Goal: Transaction & Acquisition: Purchase product/service

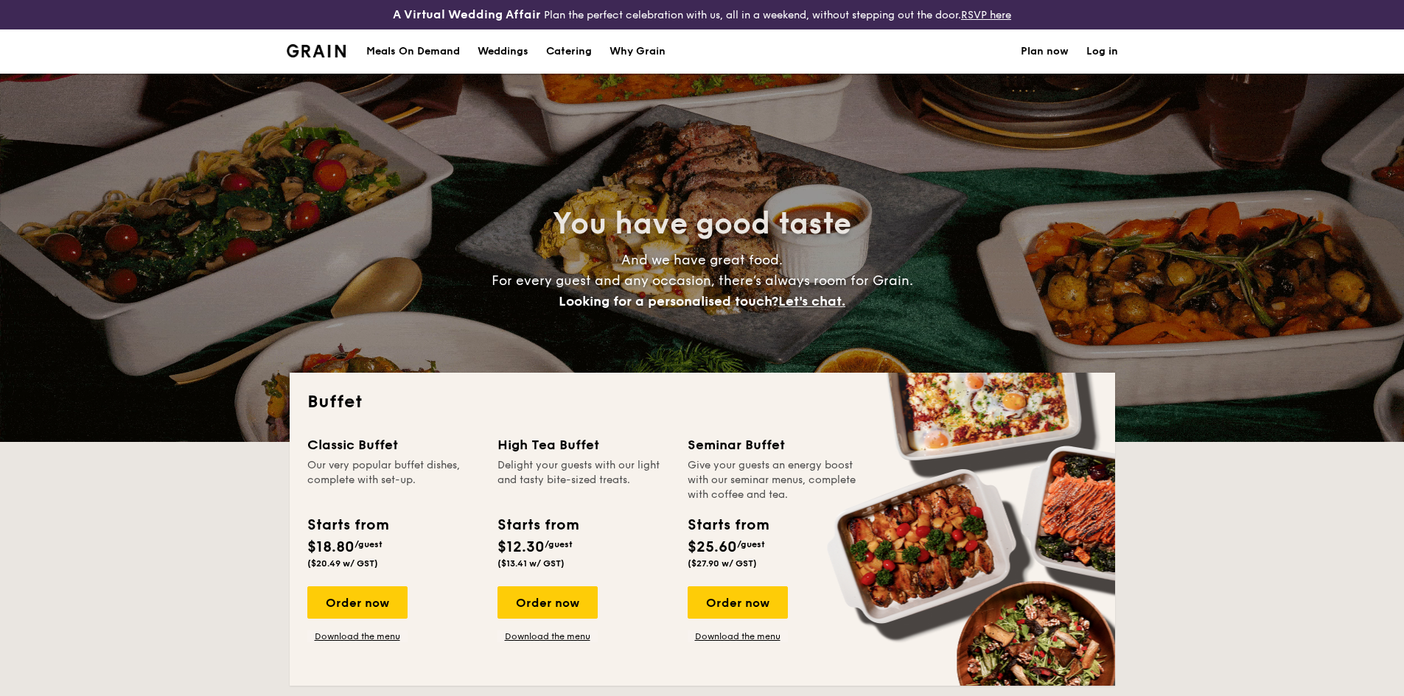
select select
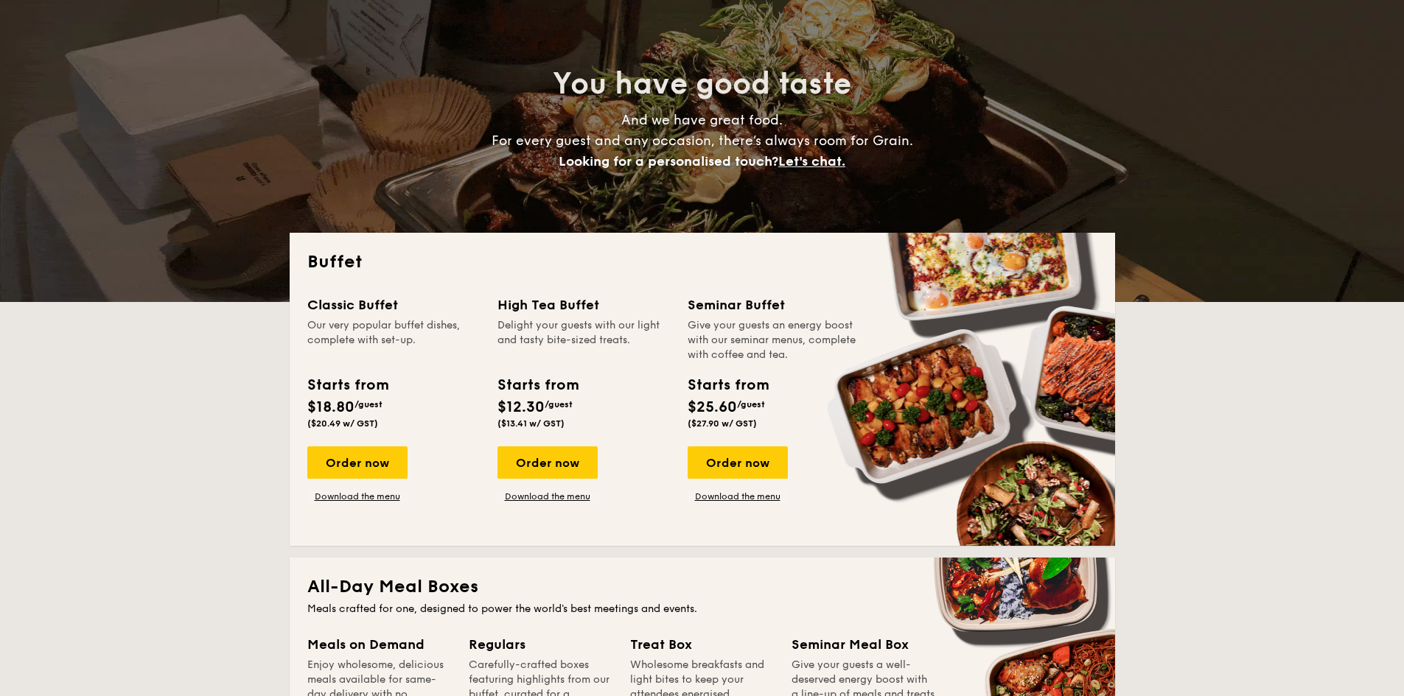
scroll to position [147, 0]
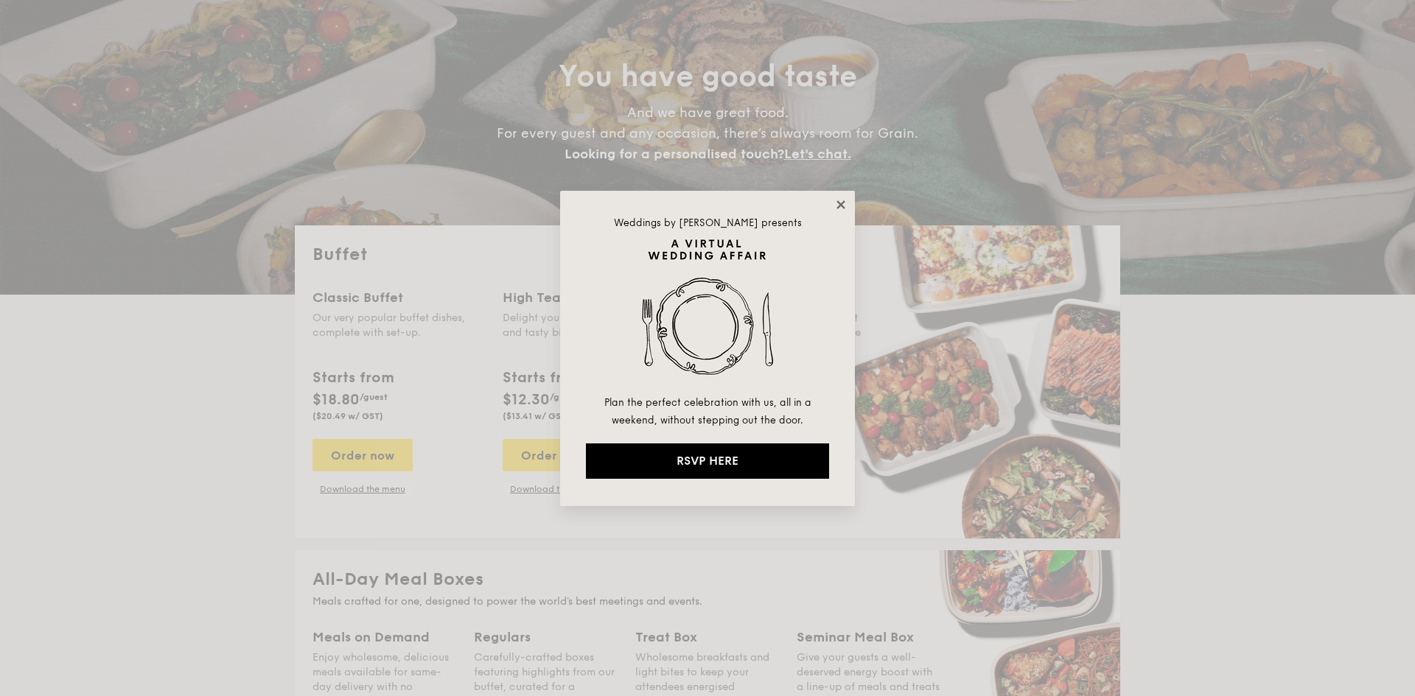
click at [840, 206] on icon at bounding box center [840, 204] width 8 height 8
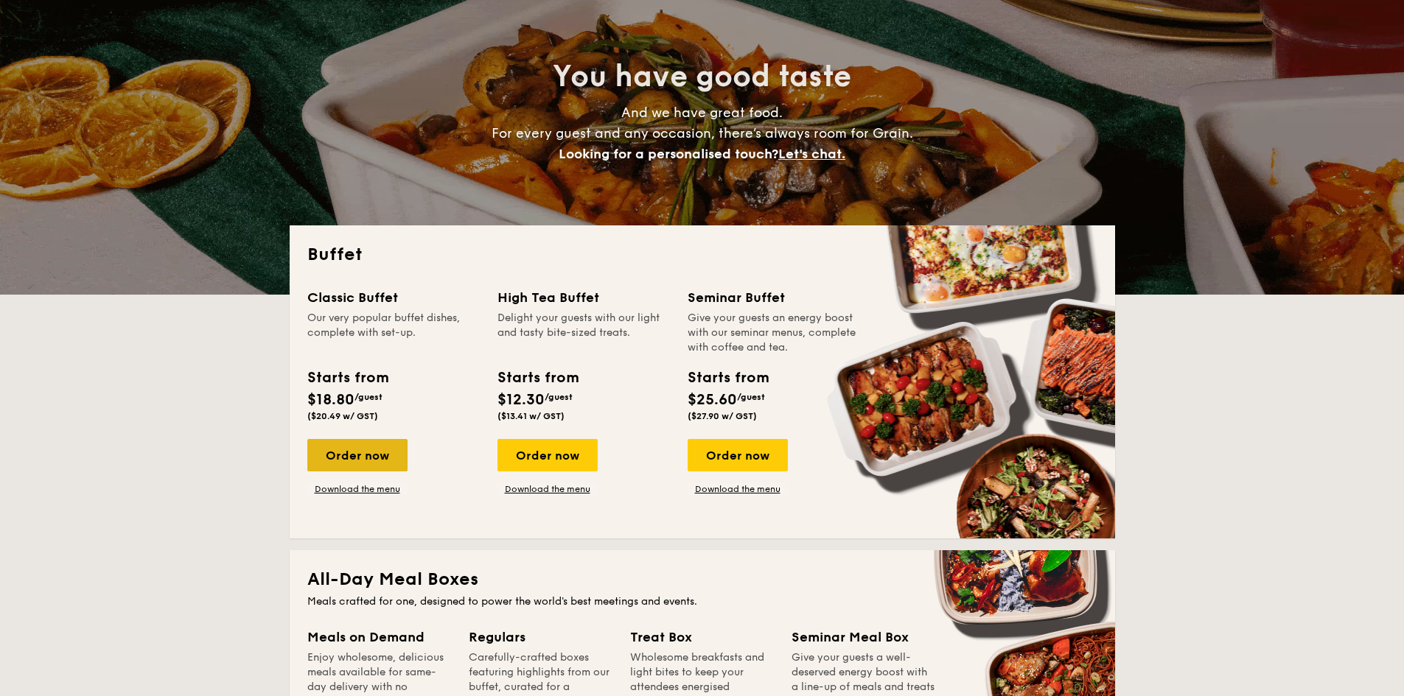
click at [371, 458] on div "Order now" at bounding box center [357, 455] width 100 height 32
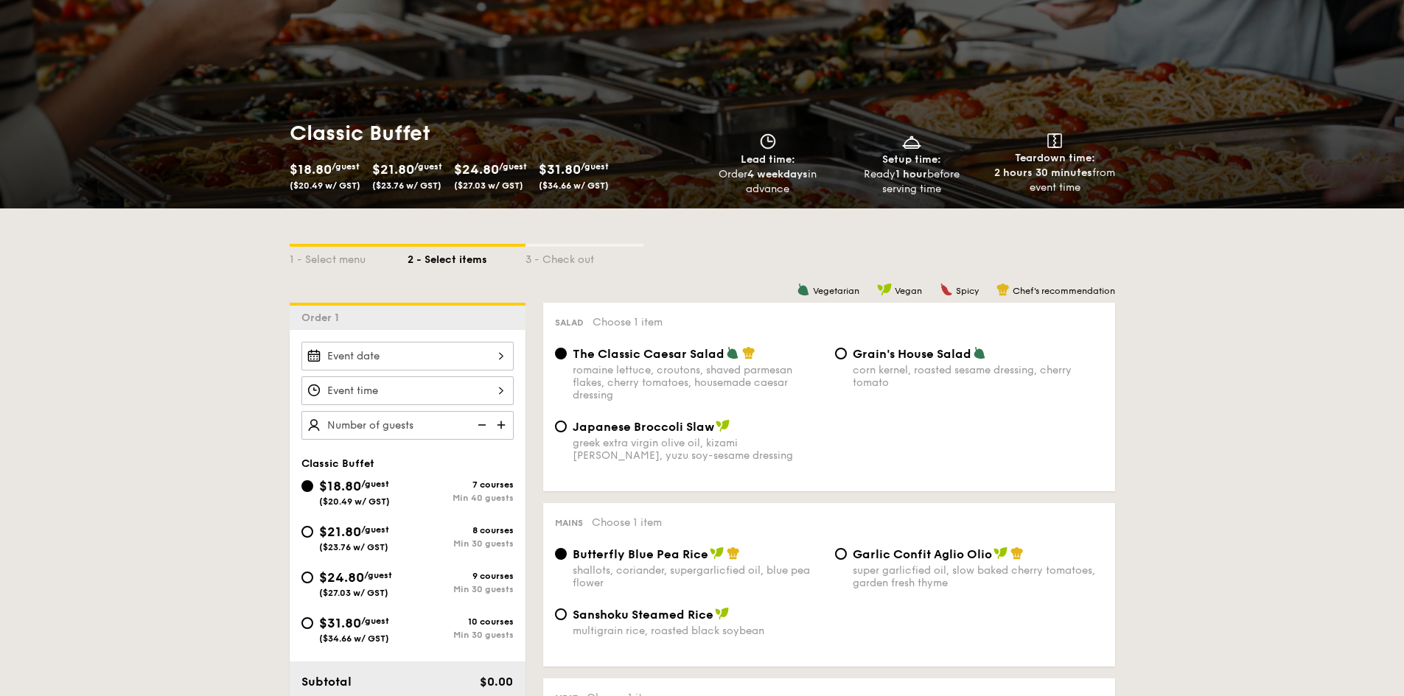
scroll to position [147, 0]
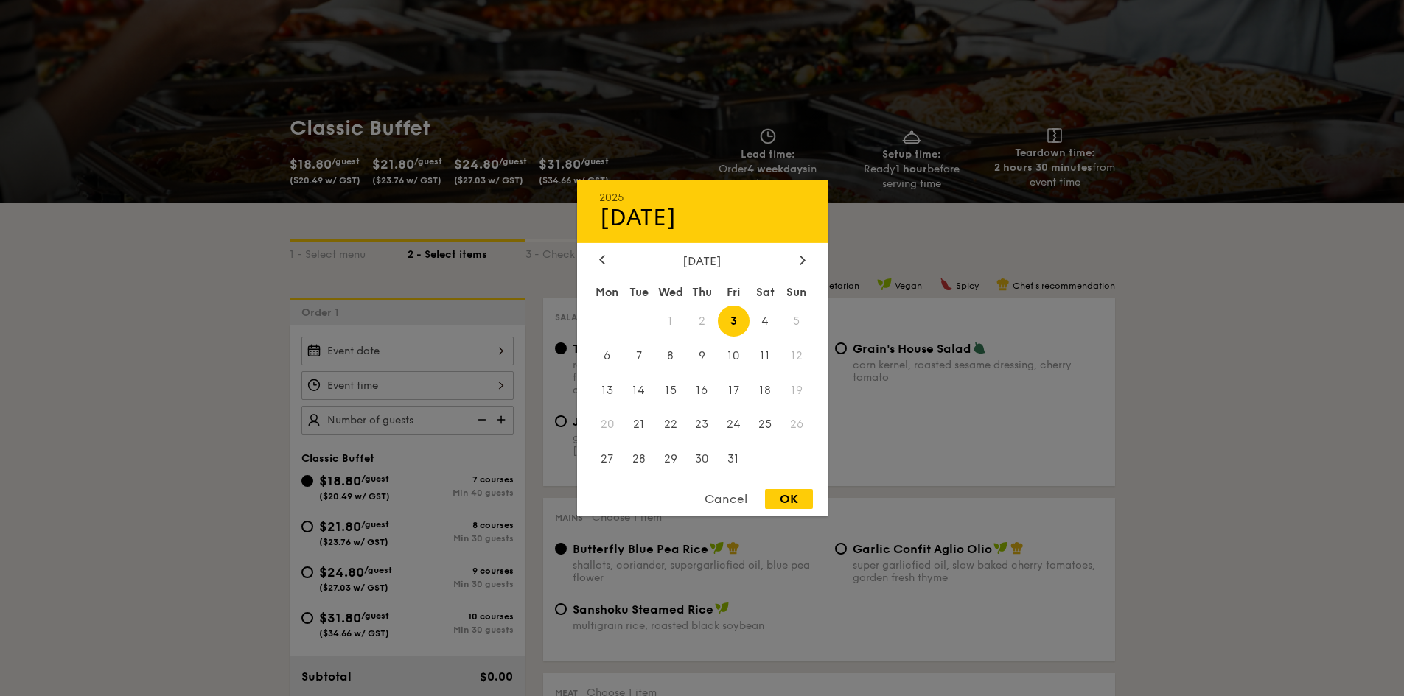
click at [500, 354] on div "2025 Oct [DATE] Tue Wed Thu Fri Sat Sun 1 2 3 4 5 6 7 8 9 10 11 12 13 14 15 16 …" at bounding box center [407, 351] width 212 height 29
click at [677, 355] on span "8" at bounding box center [670, 356] width 32 height 32
click at [795, 499] on div "OK" at bounding box center [789, 499] width 48 height 20
type input "[DATE]"
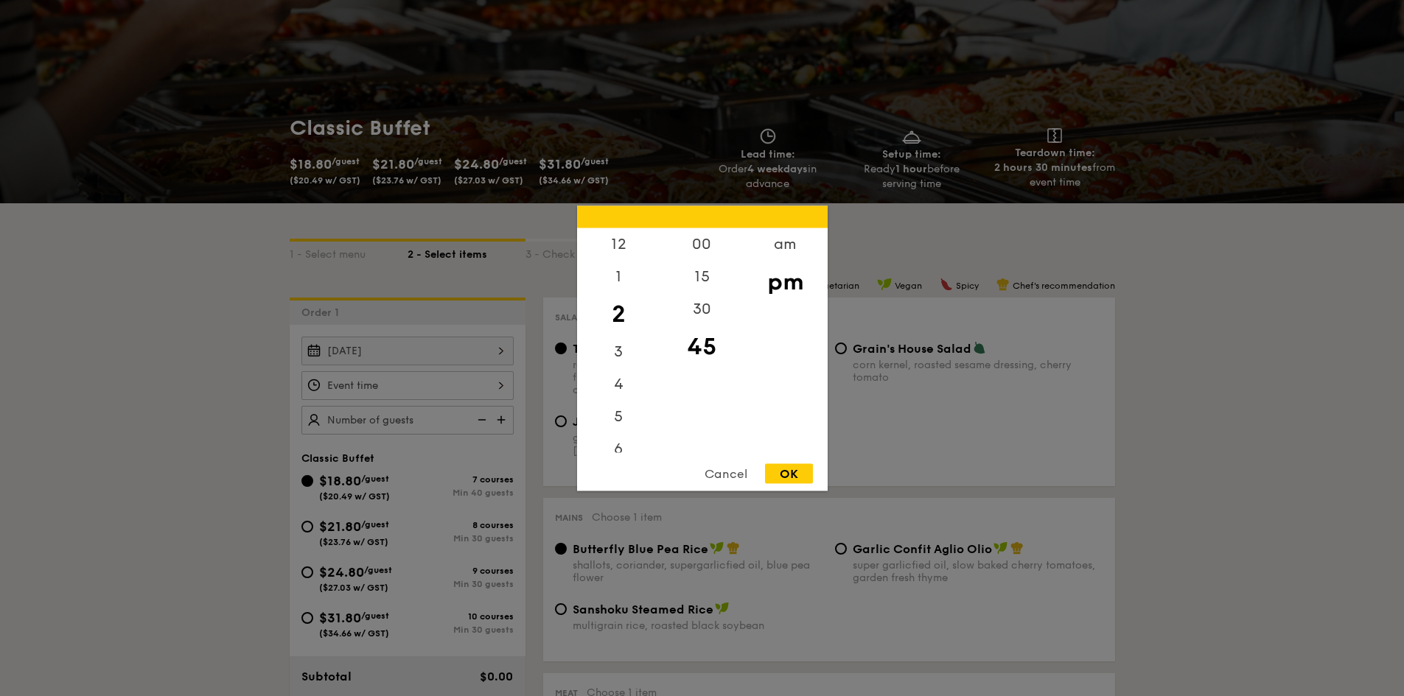
click at [497, 394] on div "12 1 2 3 4 5 6 7 8 9 10 11 00 15 30 45 am pm Cancel OK" at bounding box center [407, 385] width 212 height 29
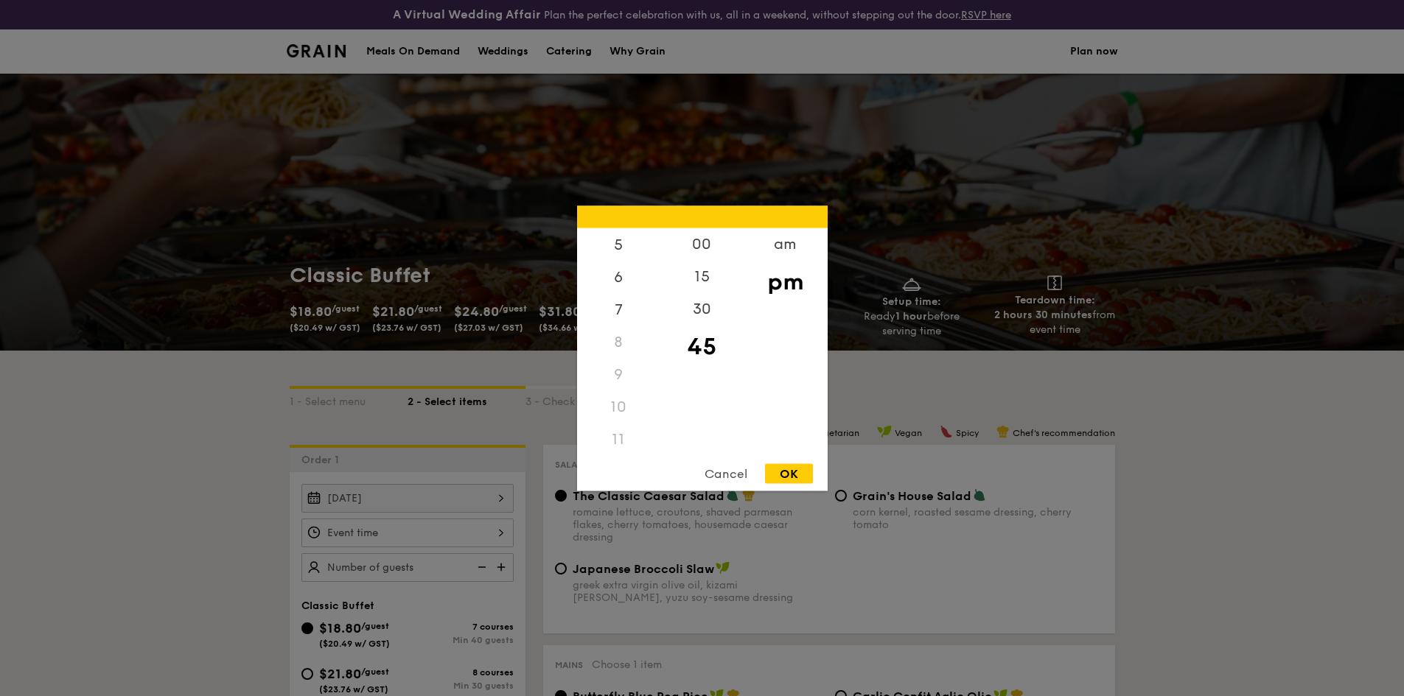
scroll to position [175, 0]
click at [612, 435] on div "11" at bounding box center [618, 436] width 83 height 32
click at [618, 439] on div "11" at bounding box center [618, 436] width 83 height 32
click at [623, 436] on div "11" at bounding box center [618, 436] width 83 height 32
click at [782, 252] on div "am" at bounding box center [785, 249] width 83 height 43
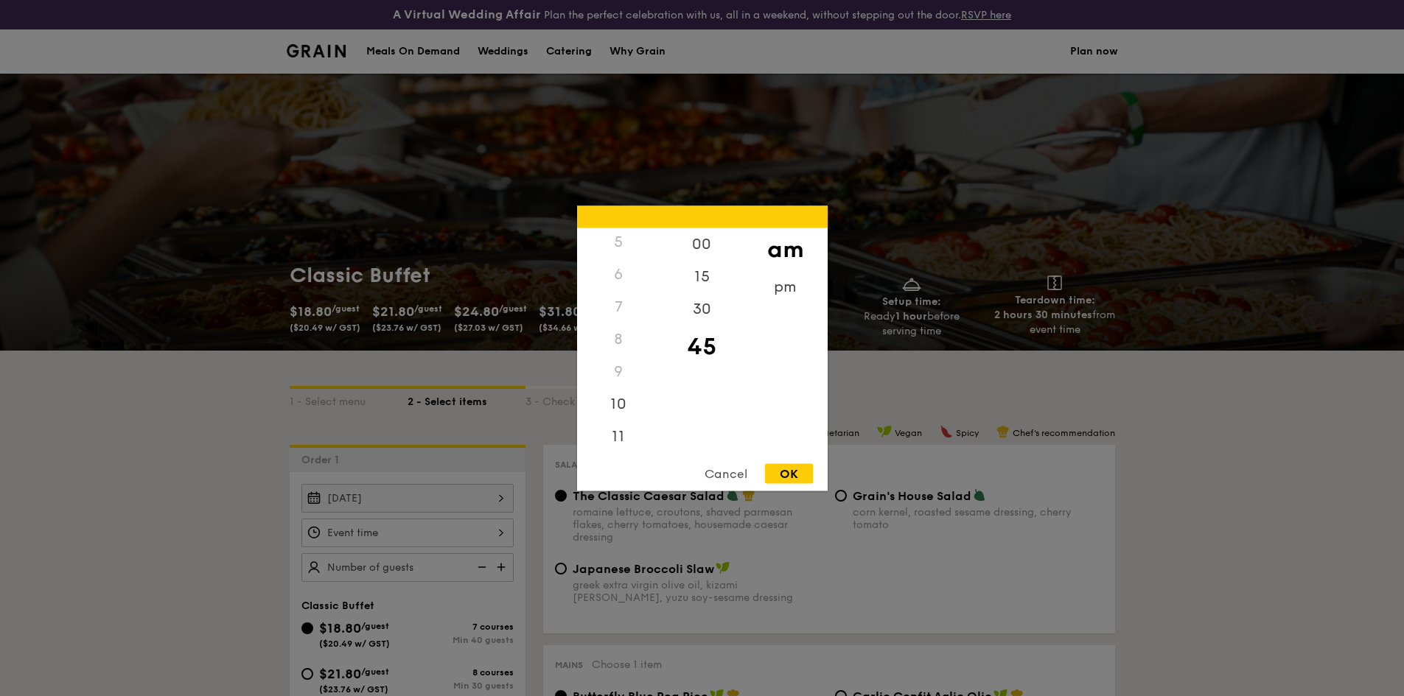
scroll to position [165, 0]
click at [620, 441] on div "11" at bounding box center [618, 440] width 83 height 43
click at [716, 354] on div "45" at bounding box center [701, 346] width 83 height 43
click at [798, 475] on div "OK" at bounding box center [789, 474] width 48 height 20
type input "11:45AM"
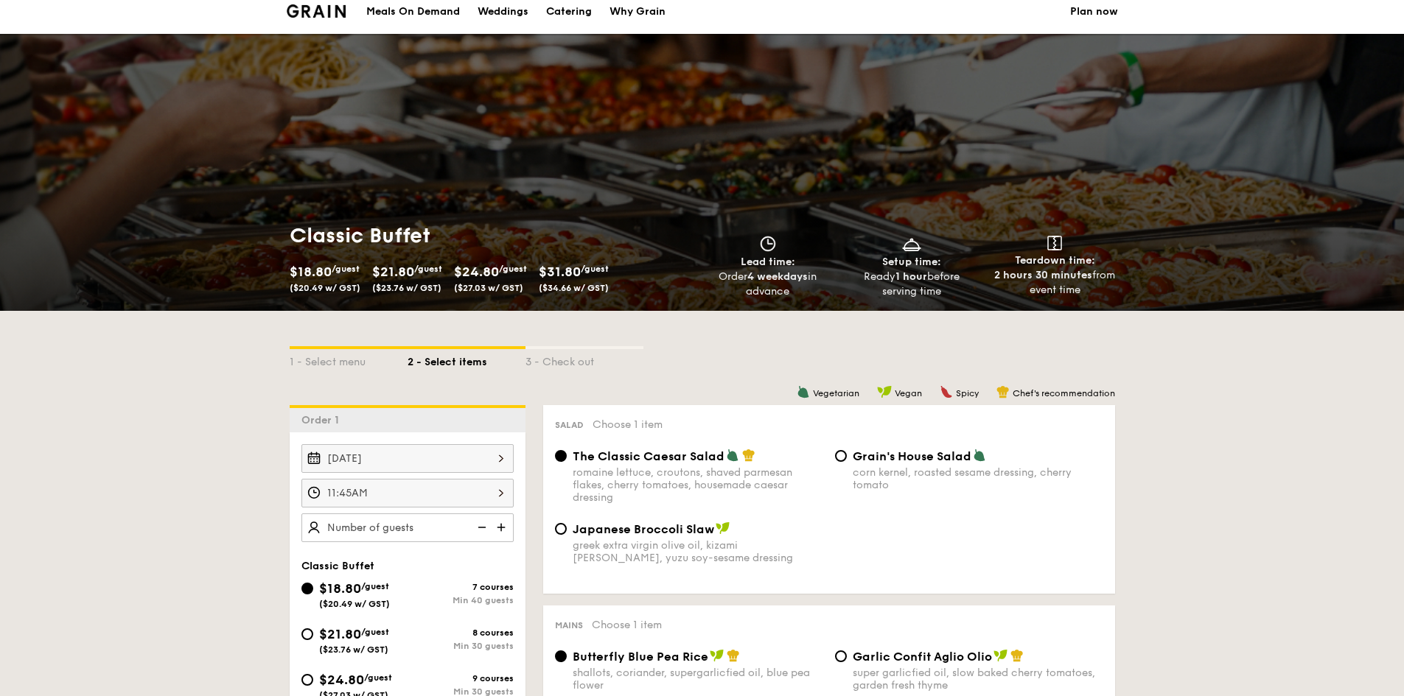
scroll to position [74, 0]
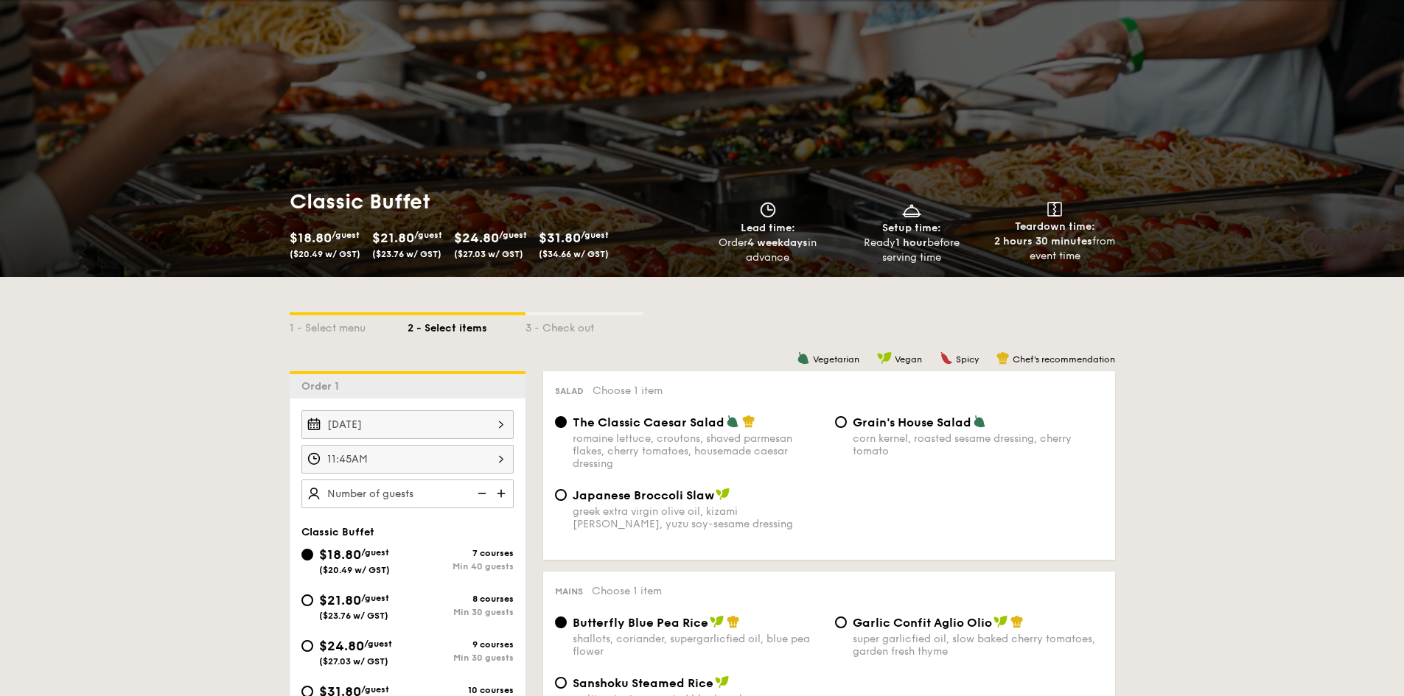
click at [471, 490] on img at bounding box center [480, 494] width 22 height 28
type input "40 guests"
click at [485, 495] on img at bounding box center [480, 494] width 22 height 28
click at [349, 332] on div "1 - Select menu" at bounding box center [349, 325] width 118 height 21
select select
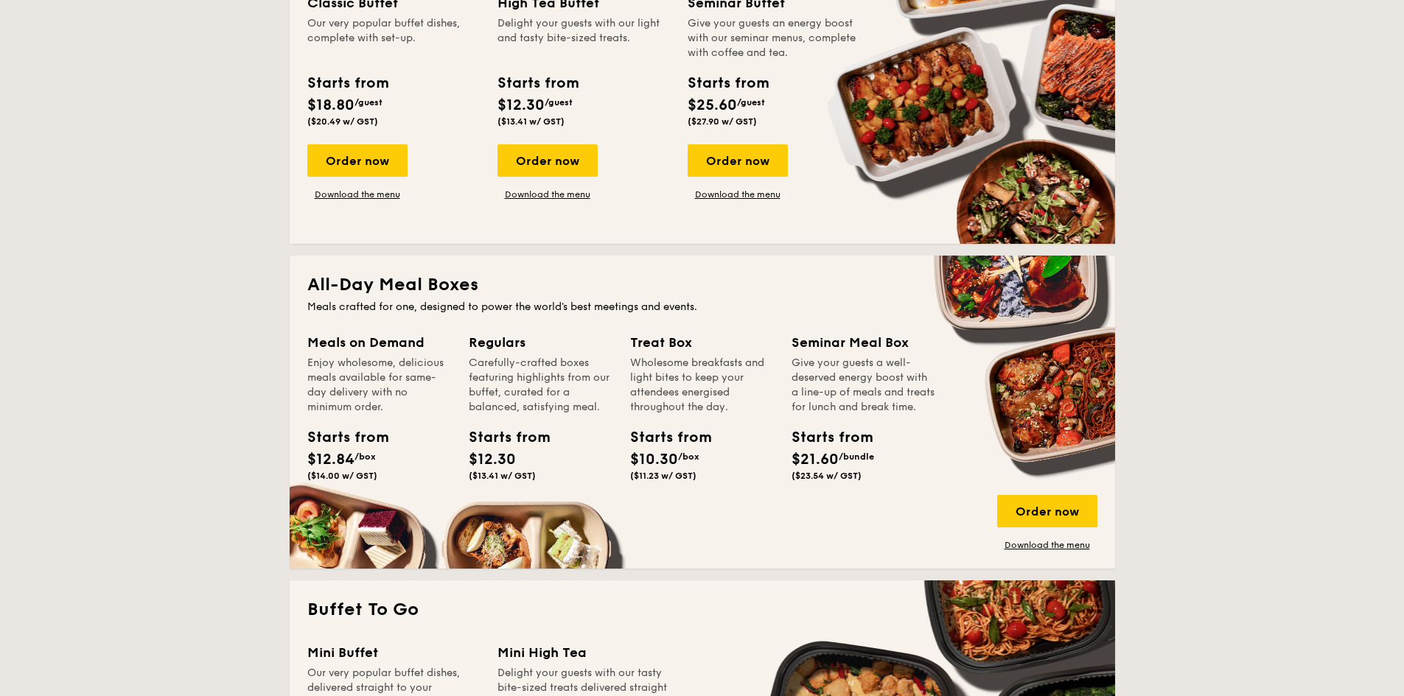
scroll to position [147, 0]
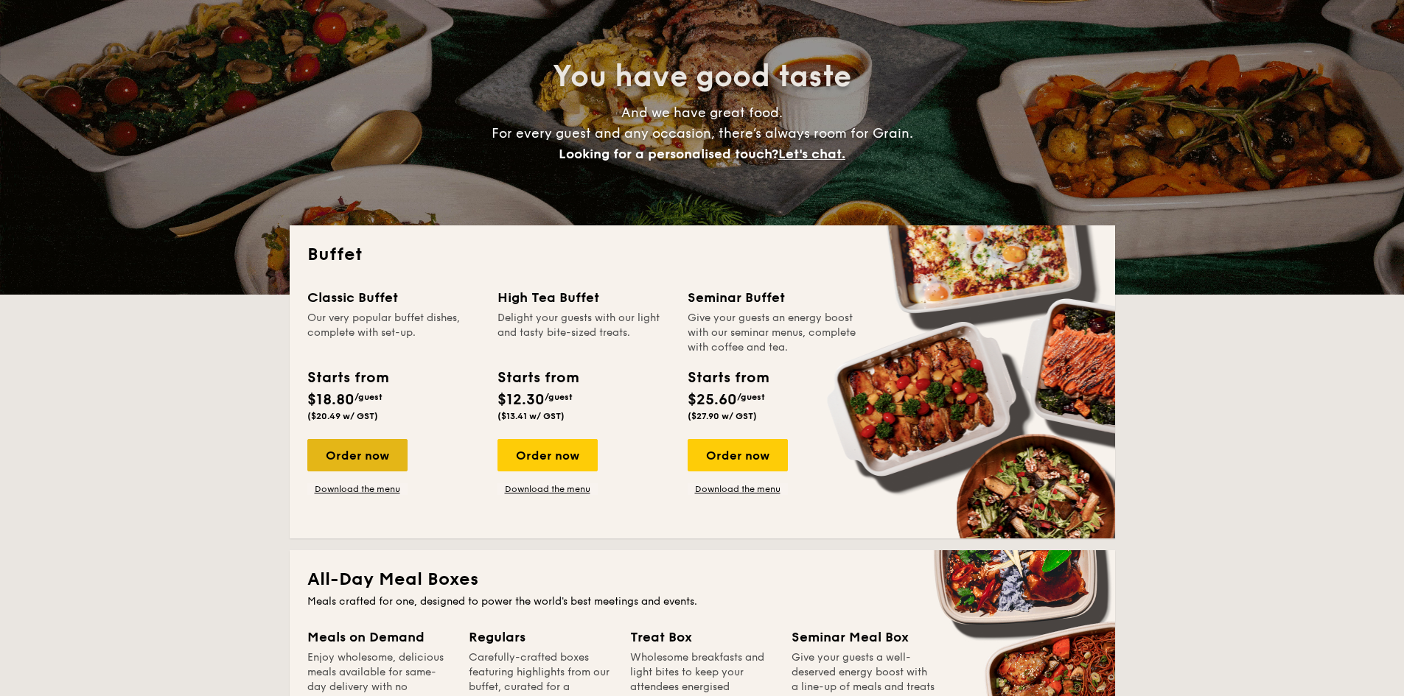
click at [365, 463] on div "Order now" at bounding box center [357, 455] width 100 height 32
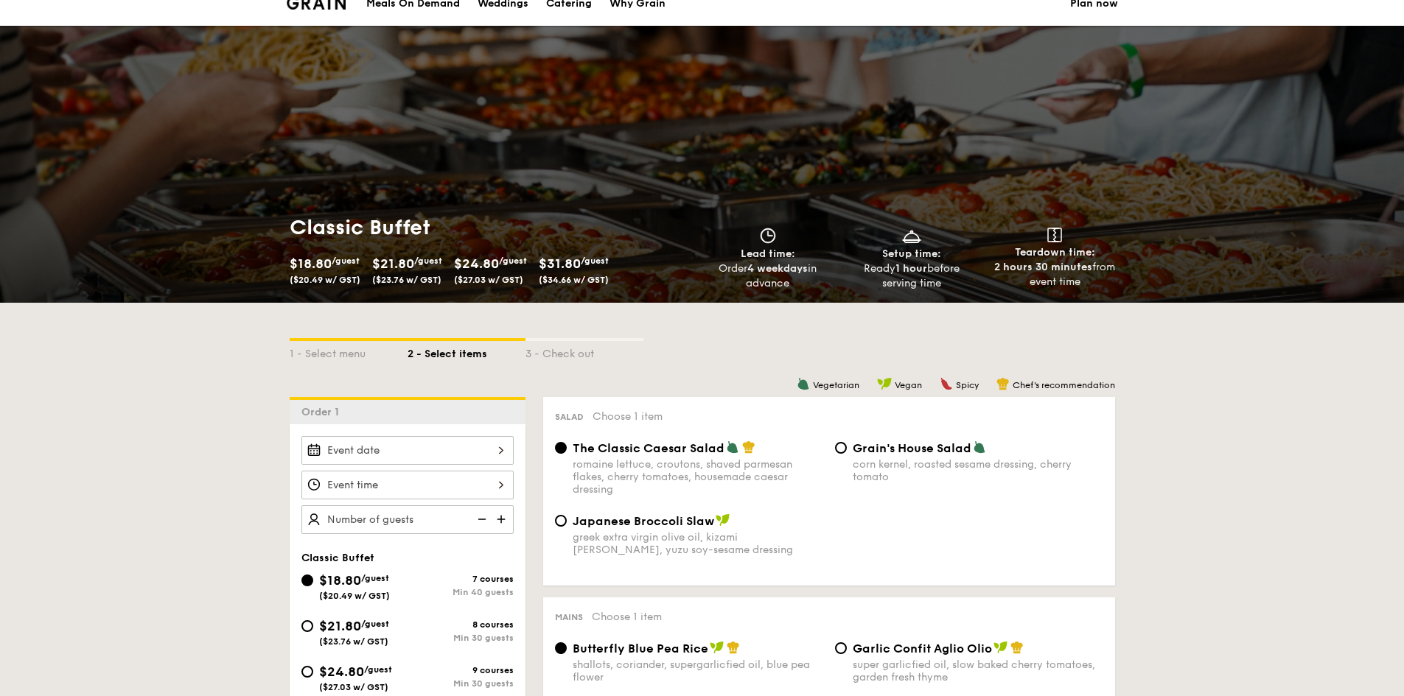
scroll to position [74, 0]
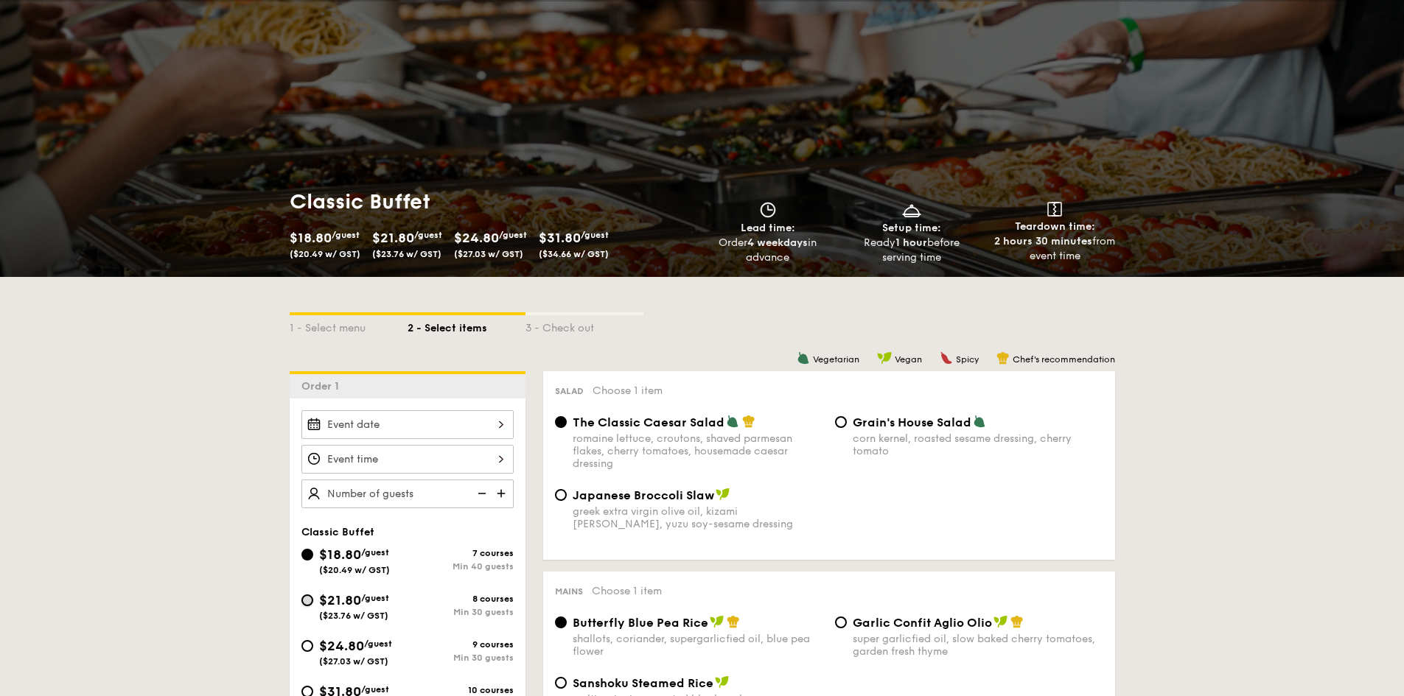
click at [305, 601] on input "$21.80 /guest ($23.76 w/ GST) 8 courses Min 30 guests" at bounding box center [307, 601] width 12 height 12
radio input "true"
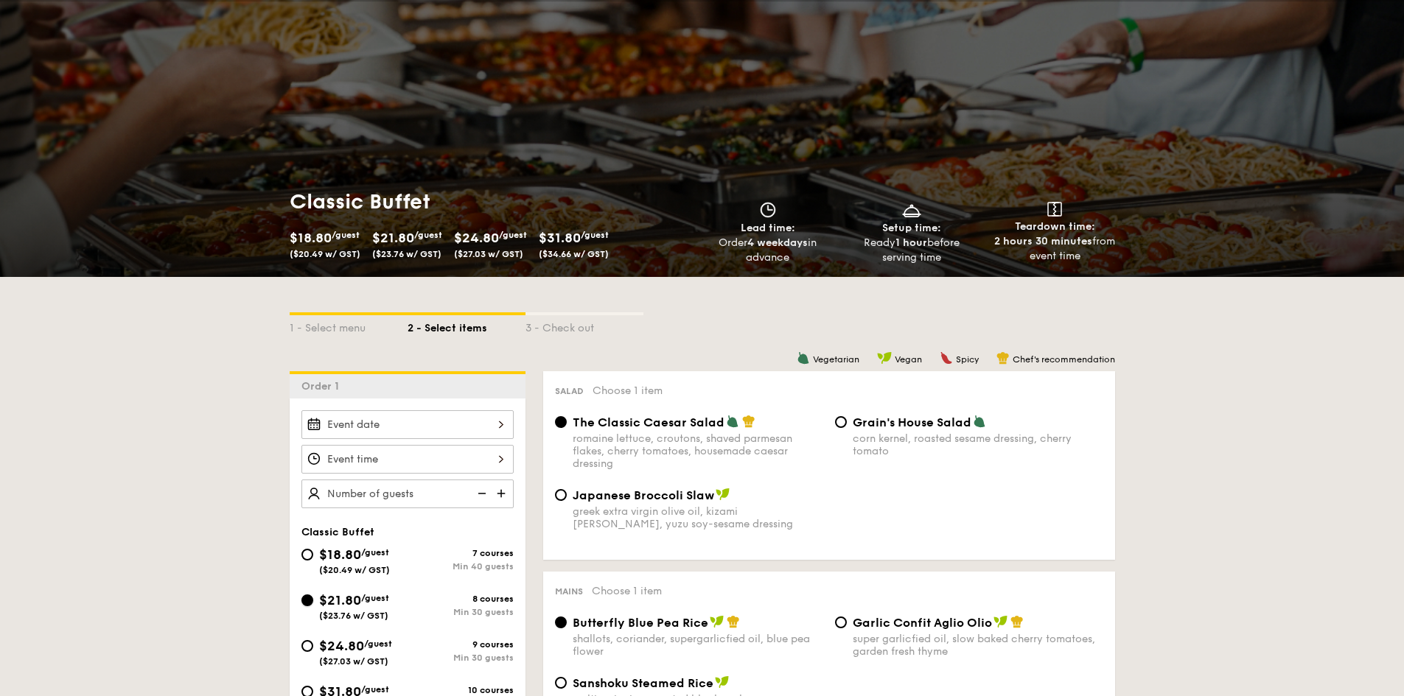
radio input "true"
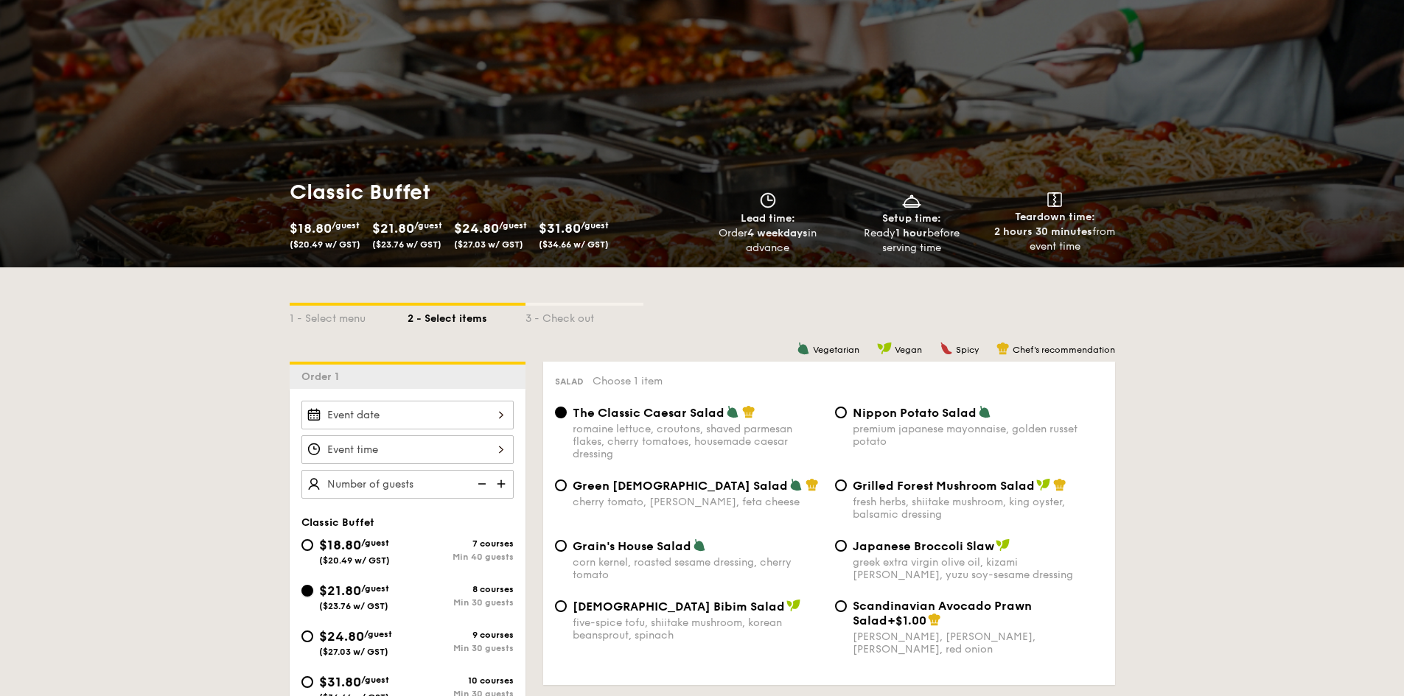
scroll to position [147, 0]
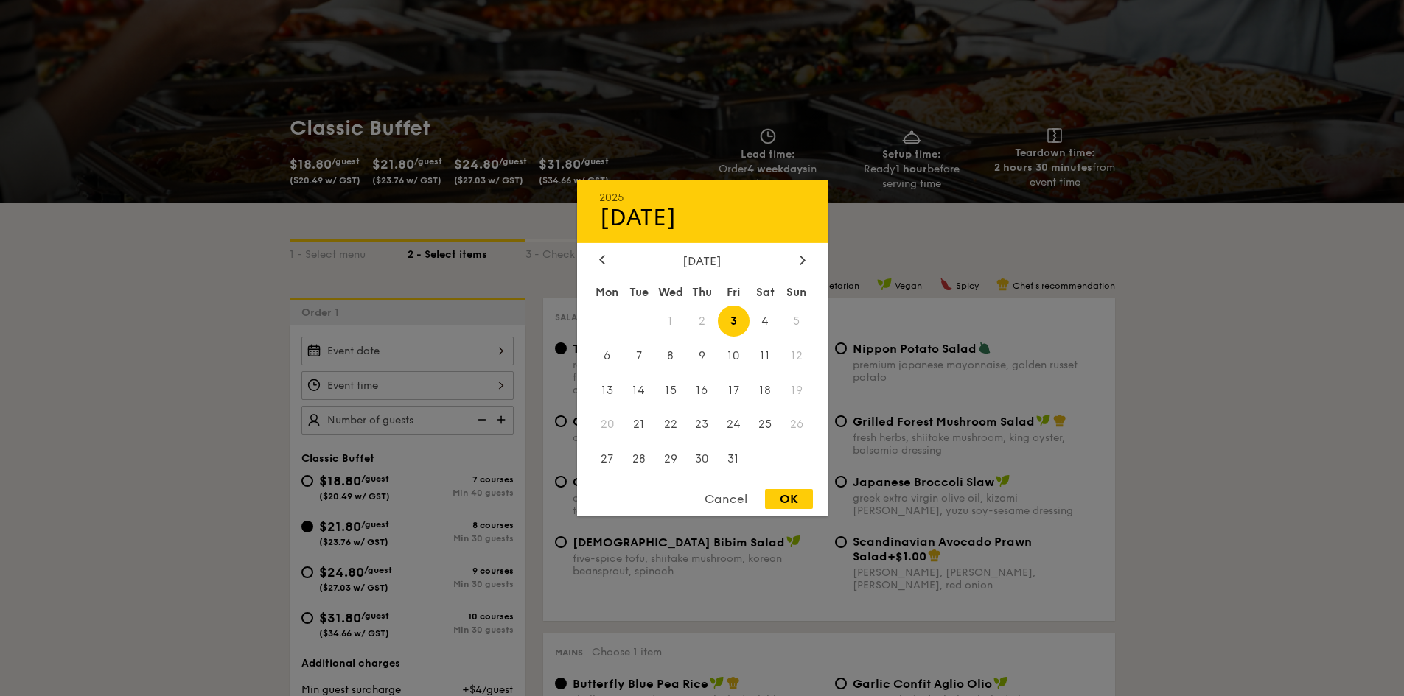
click at [500, 346] on div "2025 Oct [DATE] Tue Wed Thu Fri Sat Sun 1 2 3 4 5 6 7 8 9 10 11 12 13 14 15 16 …" at bounding box center [407, 351] width 212 height 29
click at [665, 363] on span "8" at bounding box center [670, 356] width 32 height 32
click at [796, 506] on div "OK" at bounding box center [789, 499] width 48 height 20
type input "[DATE]"
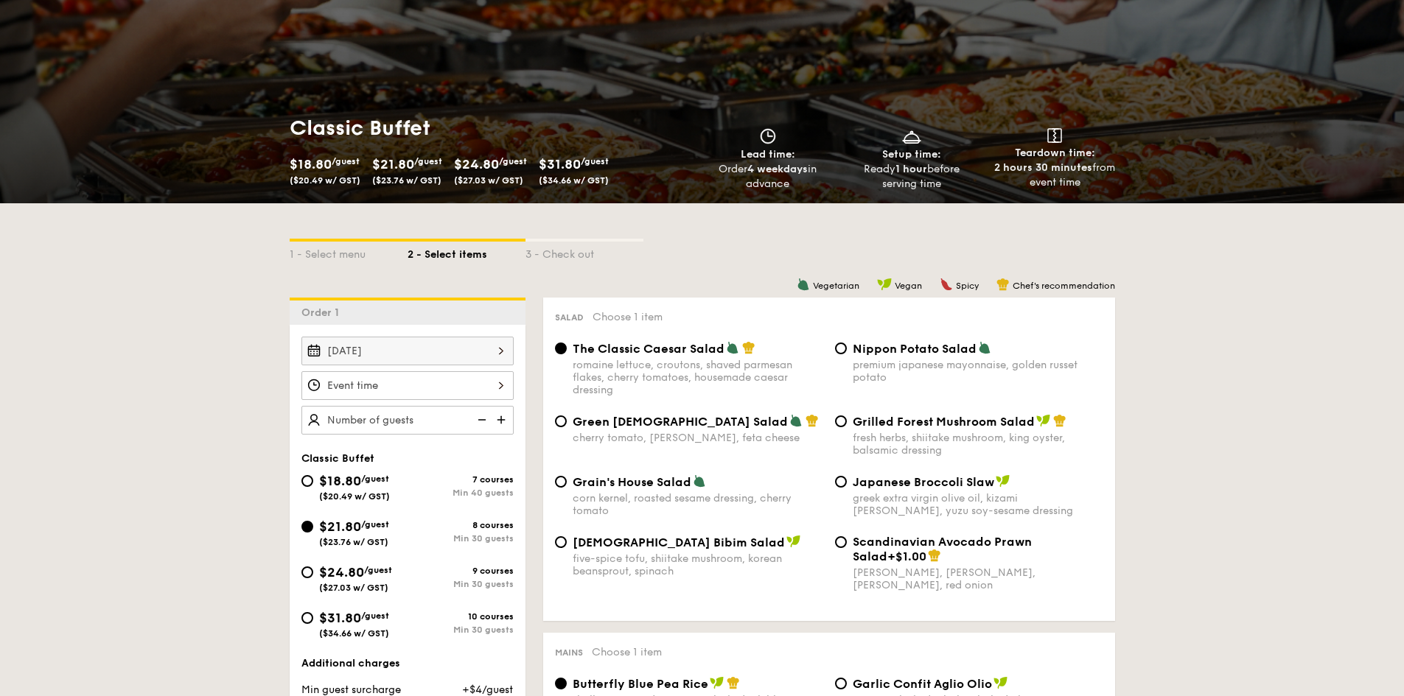
click at [497, 385] on div at bounding box center [407, 385] width 212 height 29
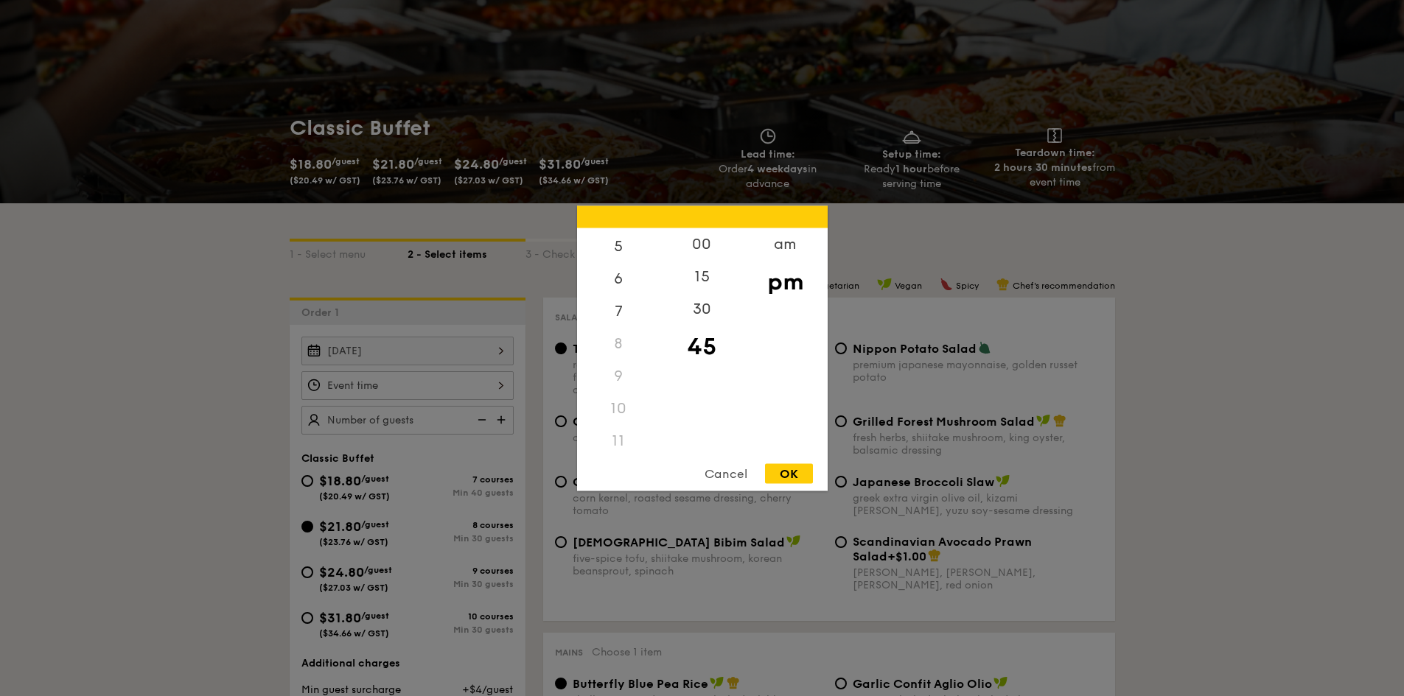
scroll to position [175, 0]
click at [623, 437] on div "11" at bounding box center [618, 436] width 83 height 32
drag, startPoint x: 762, startPoint y: 253, endPoint x: 779, endPoint y: 250, distance: 17.2
click at [766, 253] on div "am" at bounding box center [785, 249] width 83 height 43
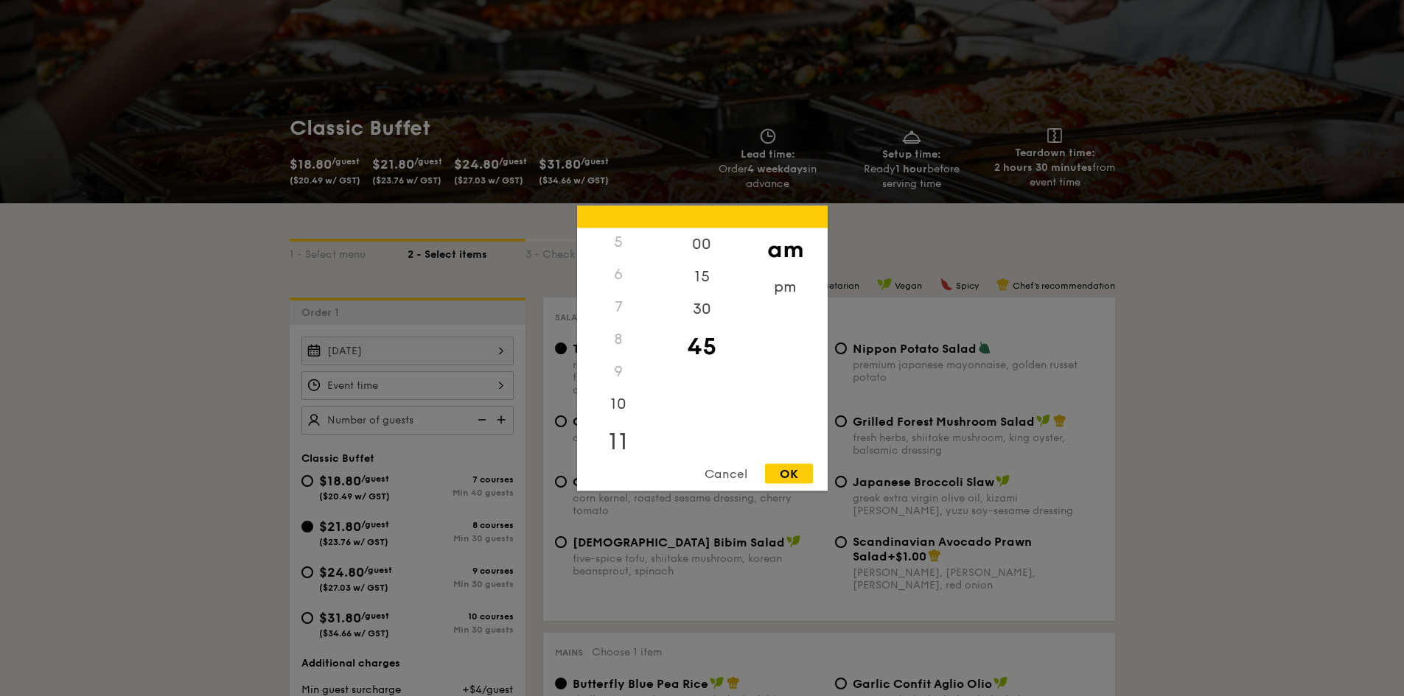
click at [617, 446] on div "11" at bounding box center [618, 441] width 83 height 43
click at [782, 474] on div "OK" at bounding box center [789, 474] width 48 height 20
type input "11:45AM"
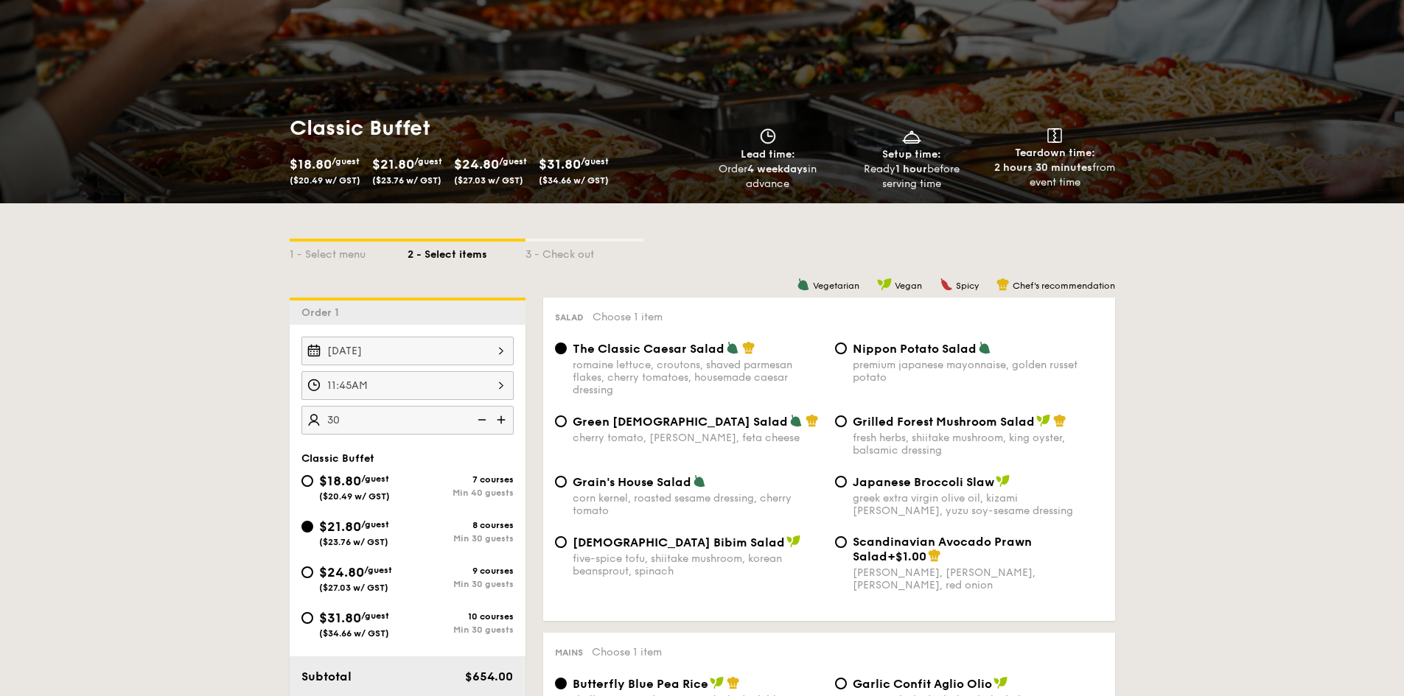
scroll to position [221, 0]
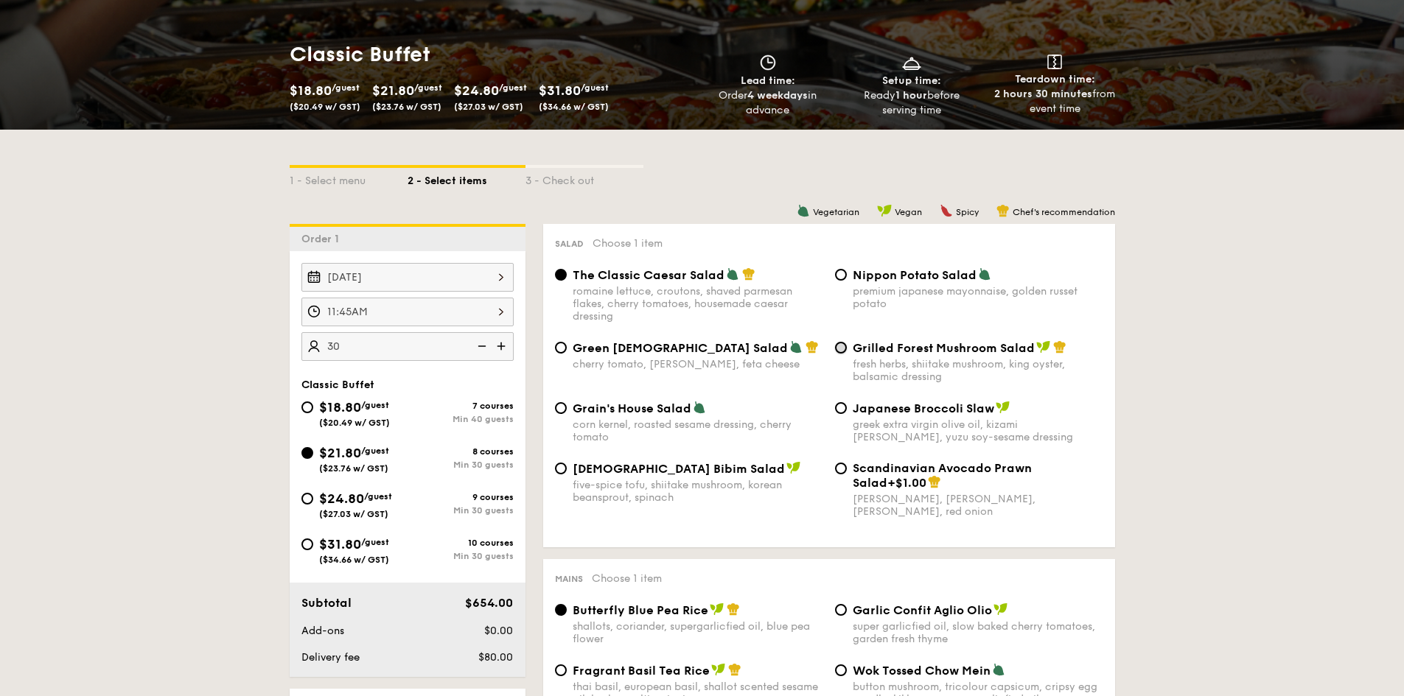
type input "30 guests"
click at [841, 349] on input "Grilled Forest Mushroom Salad fresh herbs, shiitake mushroom, king oyster, bals…" at bounding box center [841, 348] width 12 height 12
radio input "true"
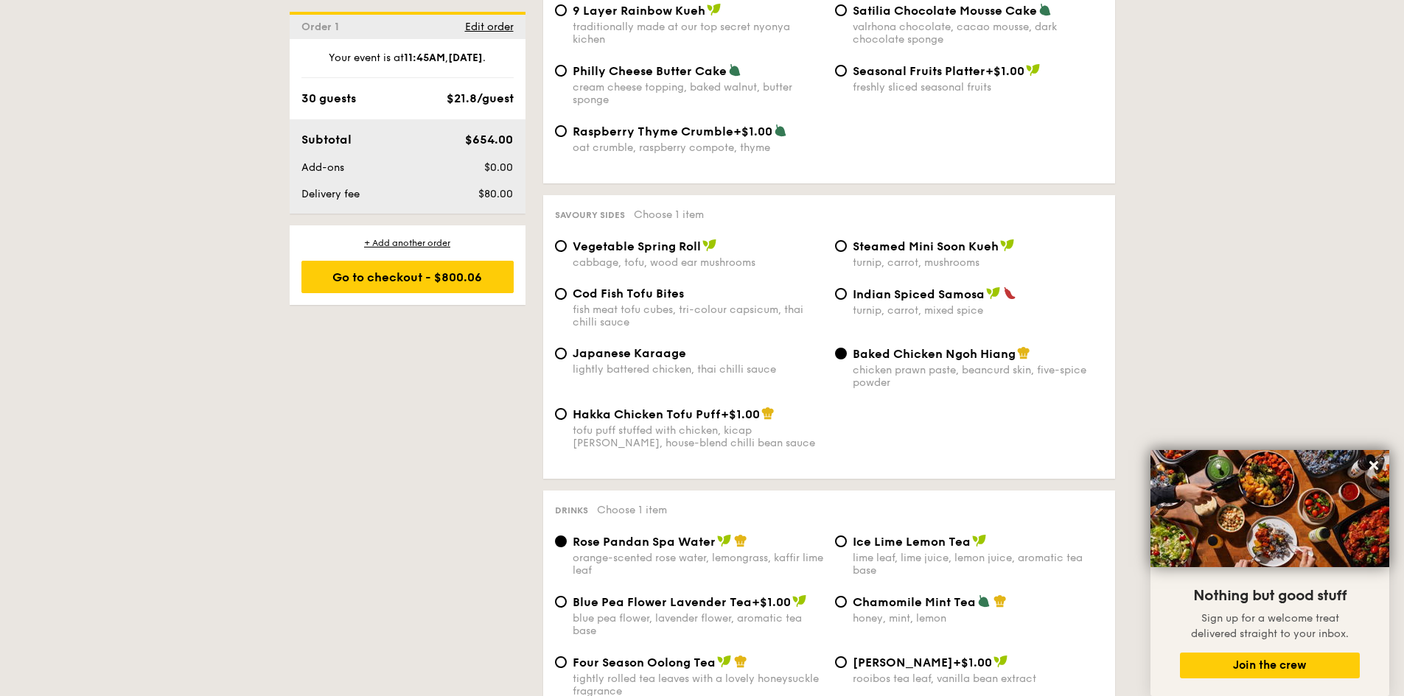
scroll to position [2506, 0]
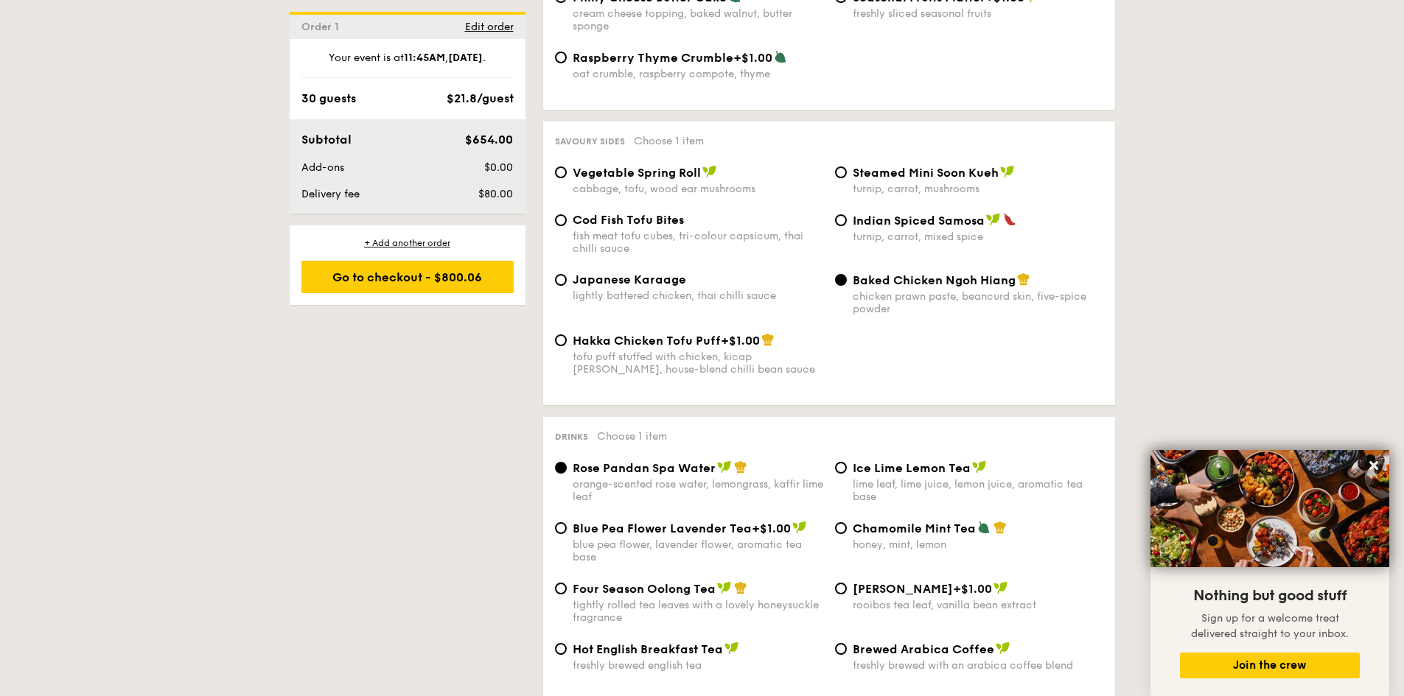
click at [848, 461] on div "Ice Lime Lemon Tea lime leaf, lime juice, lemon juice, aromatic tea base" at bounding box center [969, 482] width 280 height 43
click at [845, 462] on input "Ice Lime Lemon Tea lime leaf, lime juice, lemon juice, aromatic tea base" at bounding box center [841, 468] width 12 height 12
radio input "true"
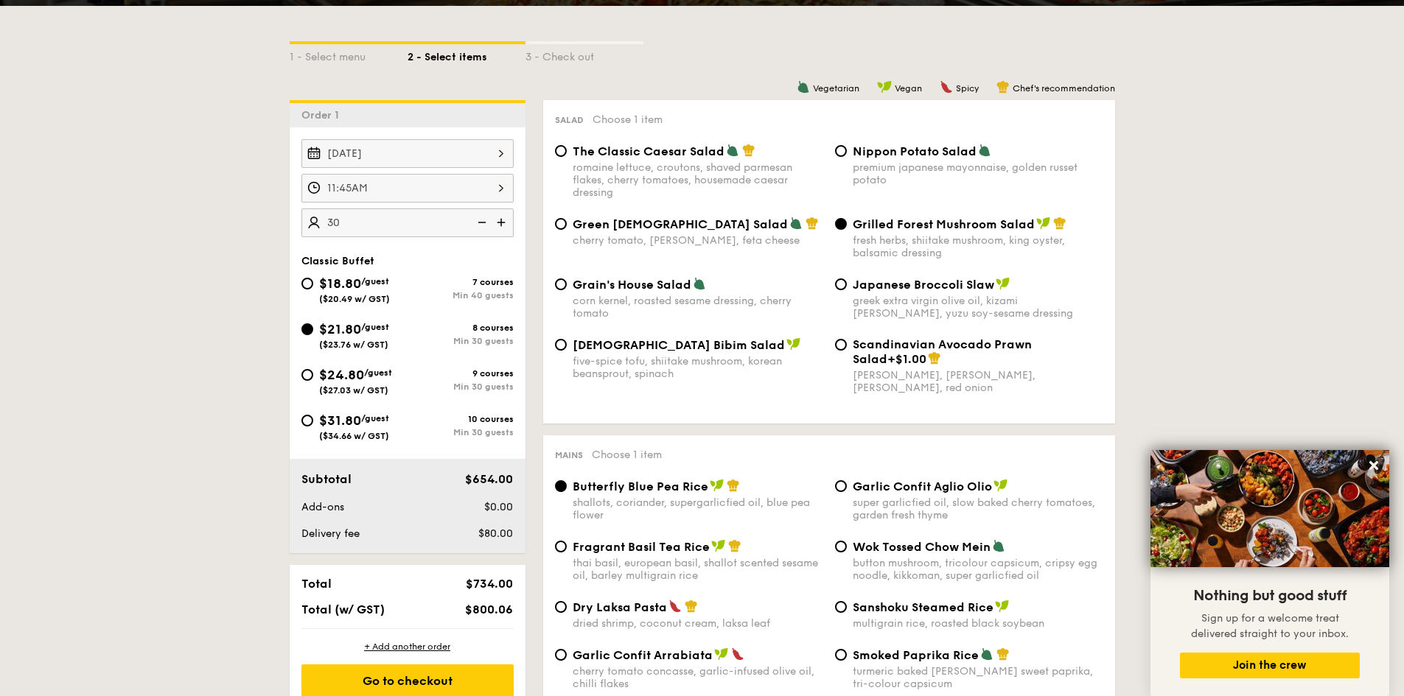
scroll to position [368, 0]
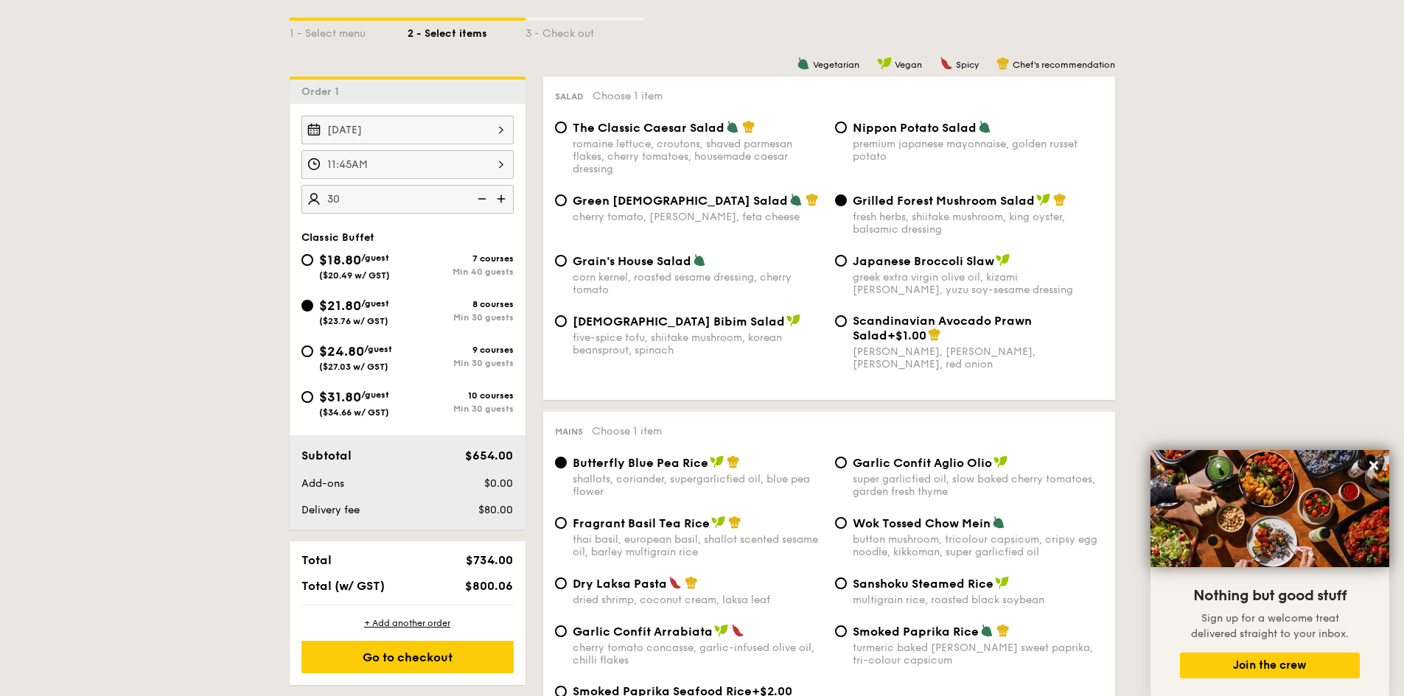
click at [847, 266] on div "Japanese Broccoli Slaw greek extra virgin olive oil, kizami nori, ginger, yuzu …" at bounding box center [969, 275] width 280 height 43
click at [839, 259] on input "Japanese Broccoli Slaw greek extra virgin olive oil, kizami nori, ginger, yuzu …" at bounding box center [841, 261] width 12 height 12
radio input "true"
click at [837, 201] on input "Grilled Forest Mushroom Salad fresh herbs, shiitake mushroom, king oyster, bals…" at bounding box center [841, 201] width 12 height 12
radio input "true"
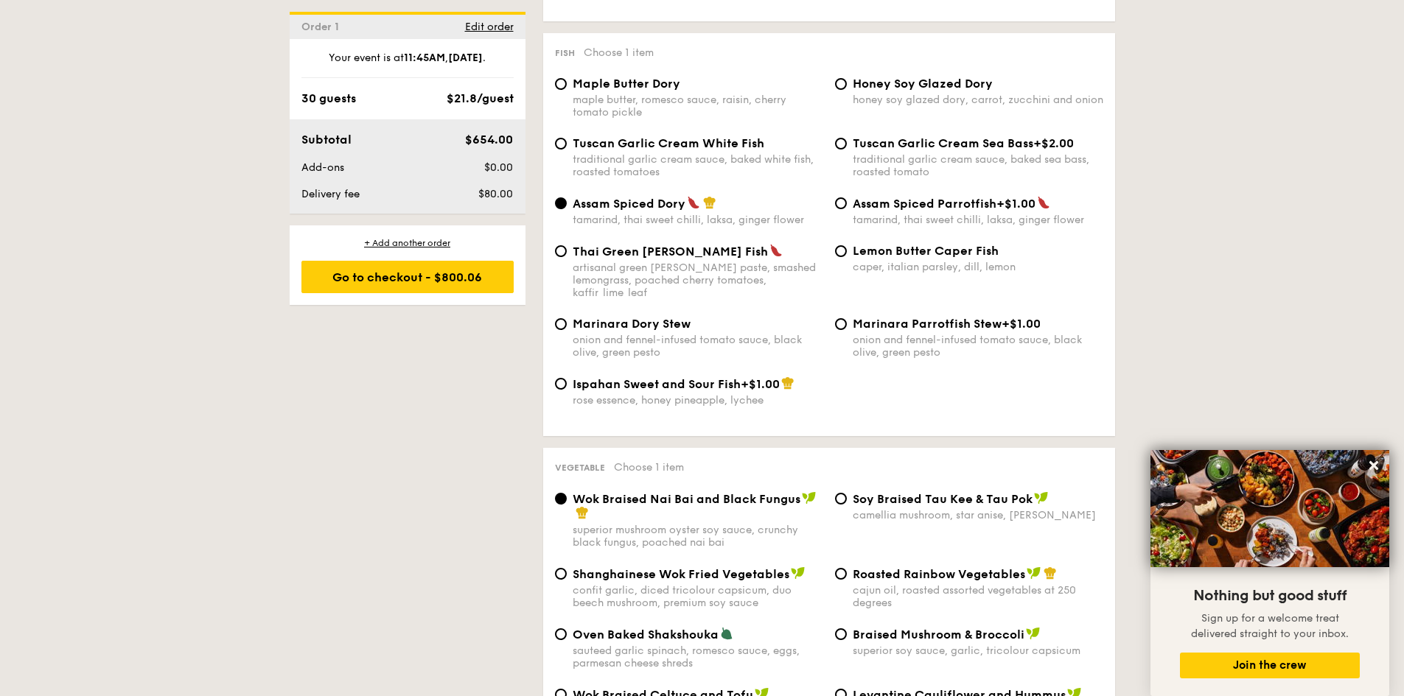
scroll to position [1474, 0]
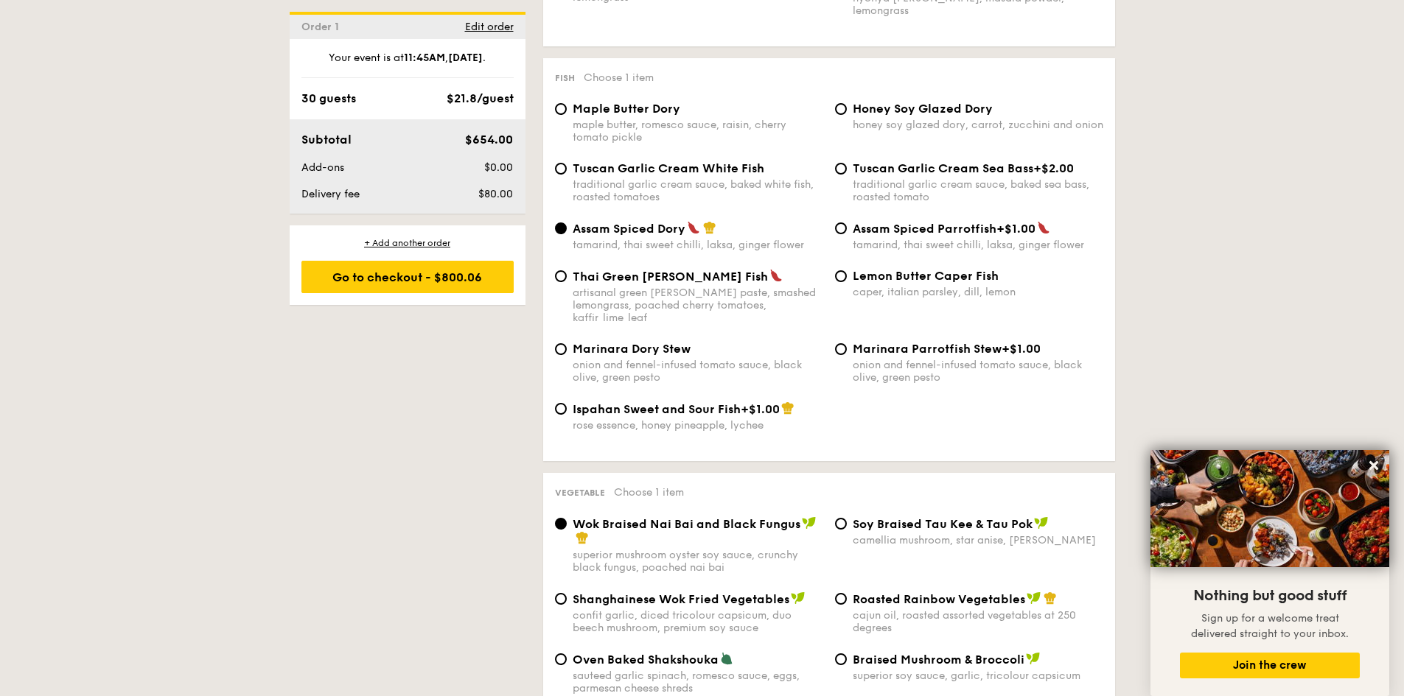
click at [977, 286] on div "caper, italian parsley, dill, lemon" at bounding box center [978, 292] width 251 height 13
click at [847, 273] on input "Lemon Butter Caper Fish caper, italian parsley, dill, lemon" at bounding box center [841, 276] width 12 height 12
radio input "true"
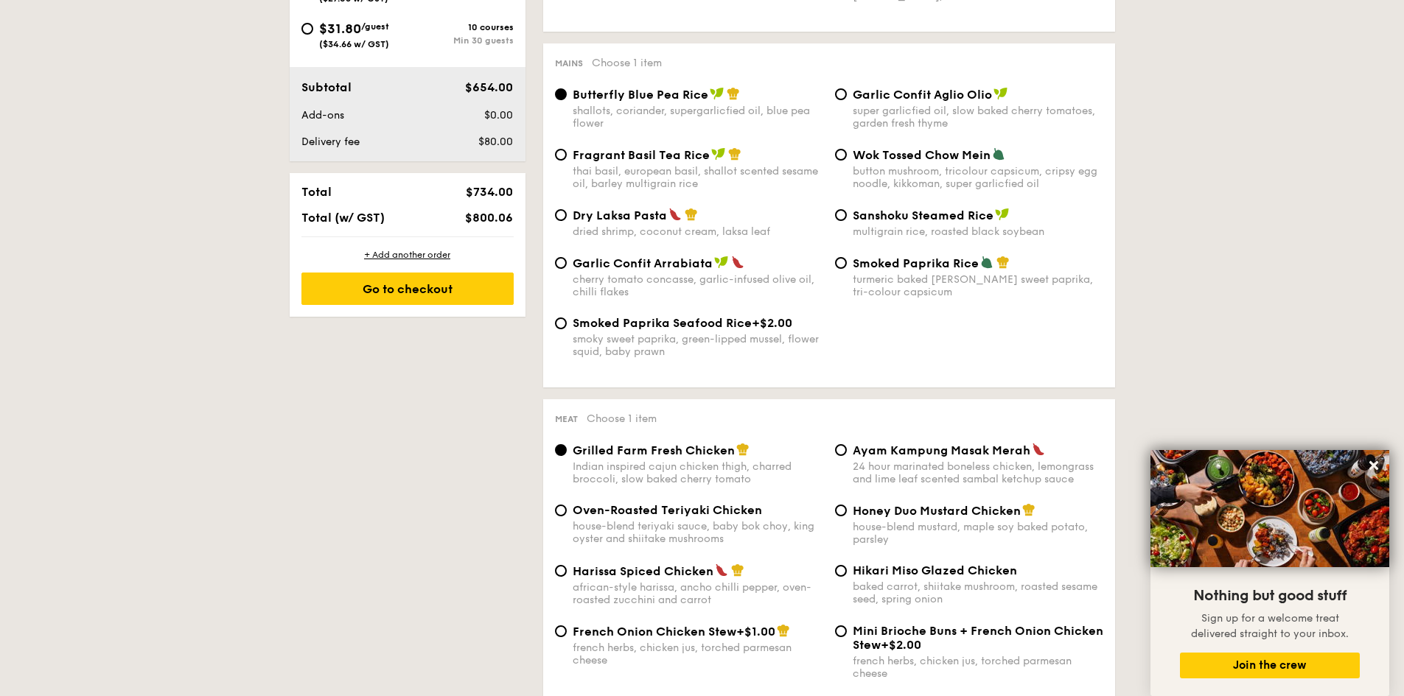
scroll to position [663, 0]
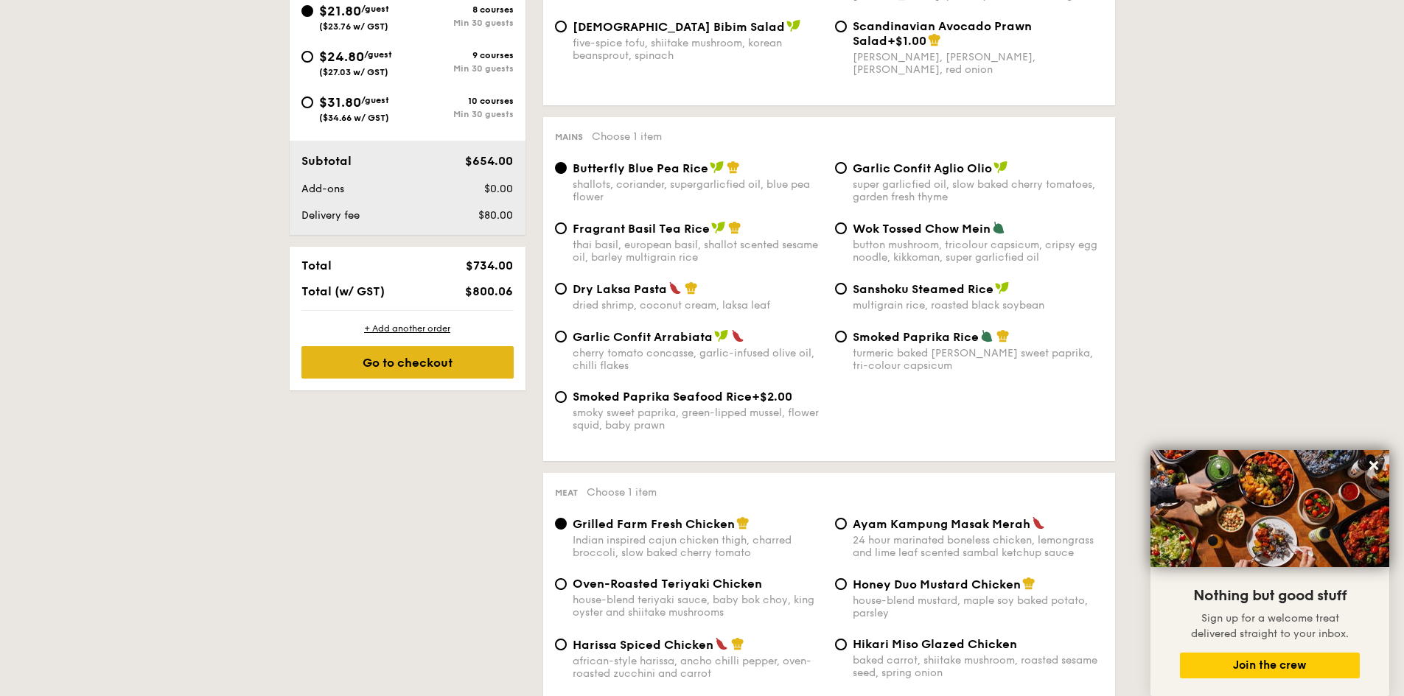
click at [439, 371] on div "Go to checkout" at bounding box center [407, 362] width 212 height 32
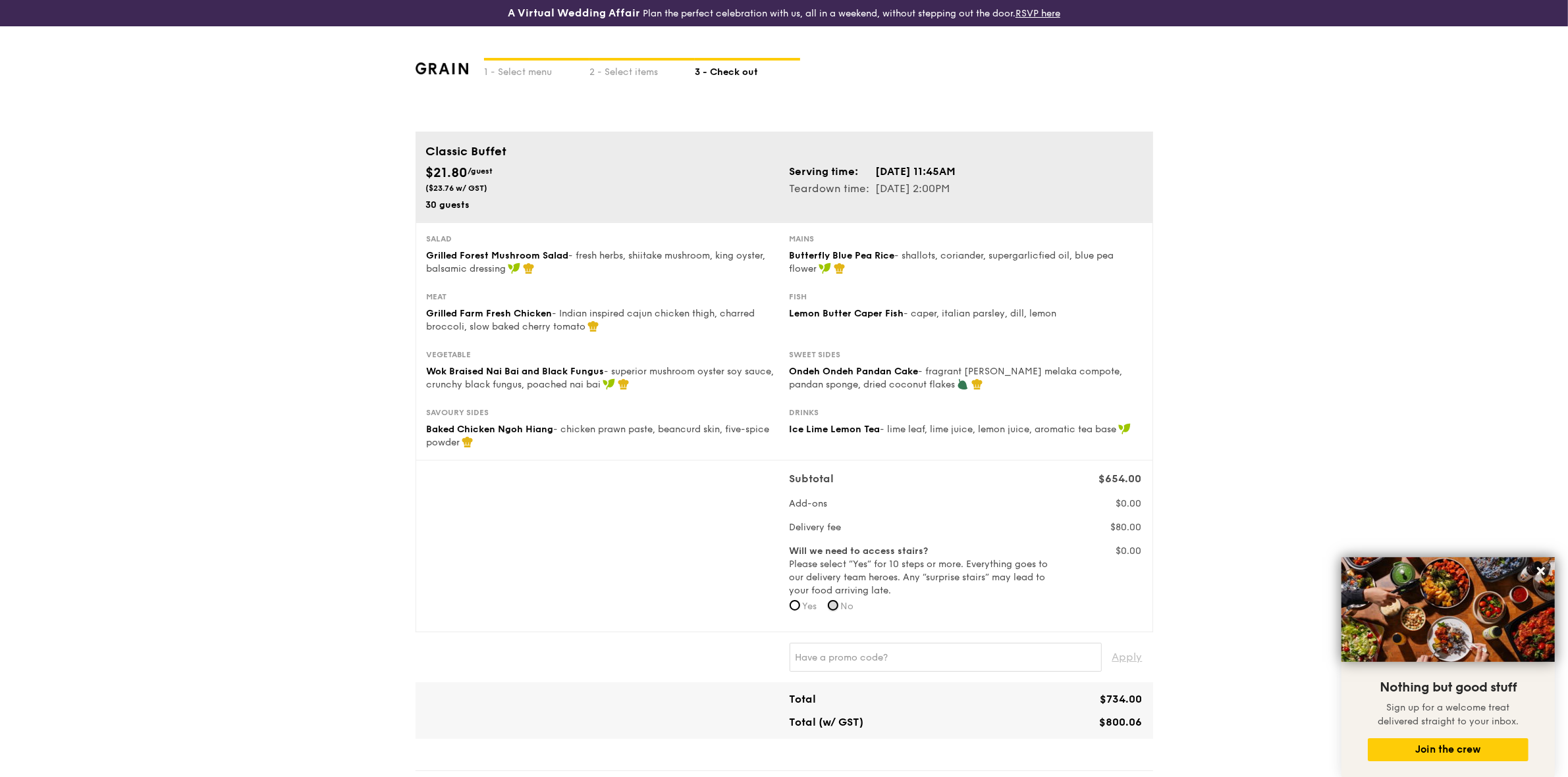
click at [834, 609] on input "No" at bounding box center [833, 606] width 11 height 11
radio input "true"
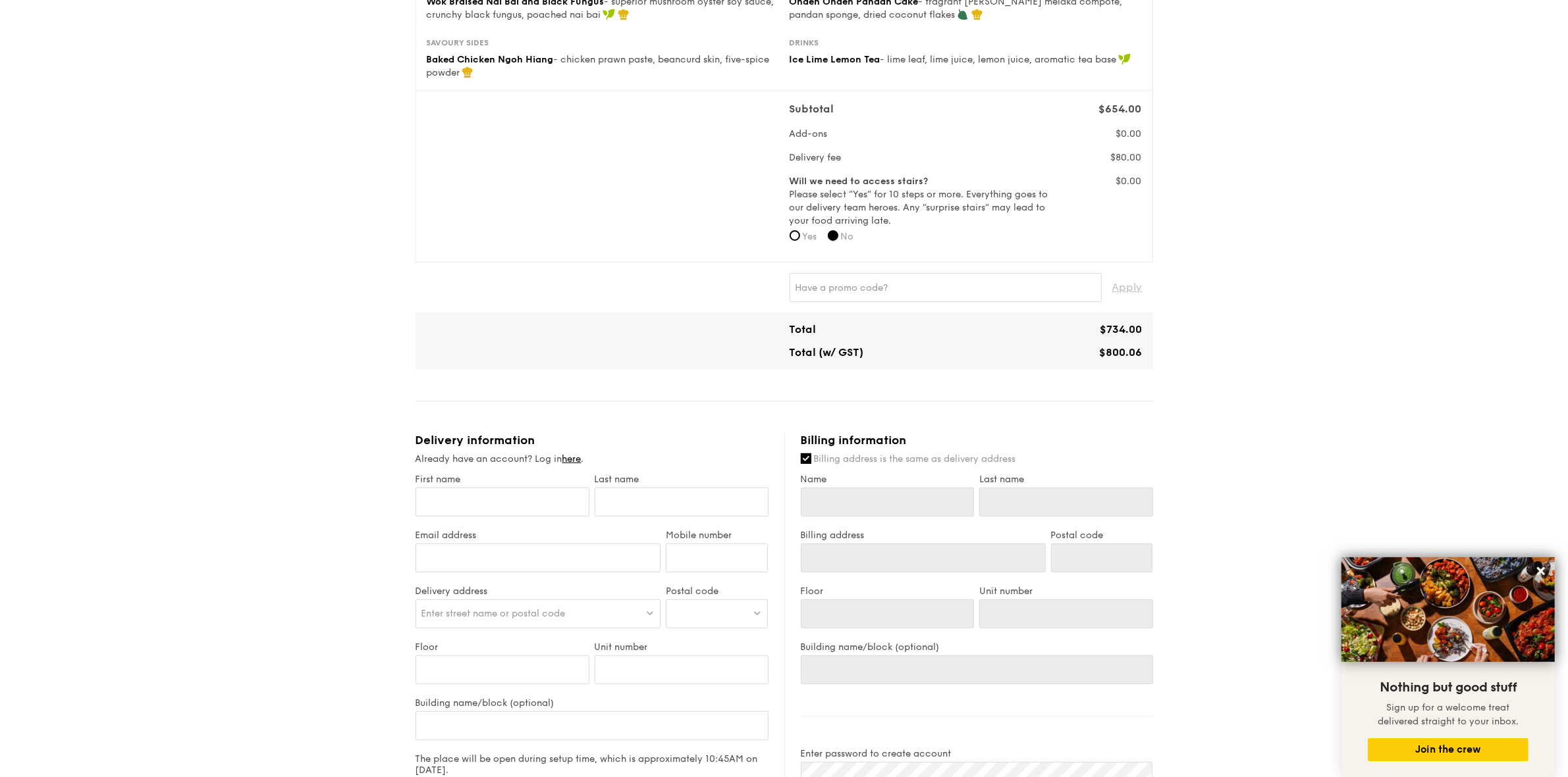
scroll to position [364, 0]
